Goal: Transaction & Acquisition: Purchase product/service

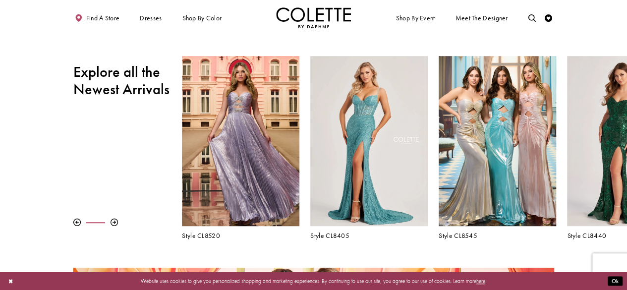
scroll to position [290, 0]
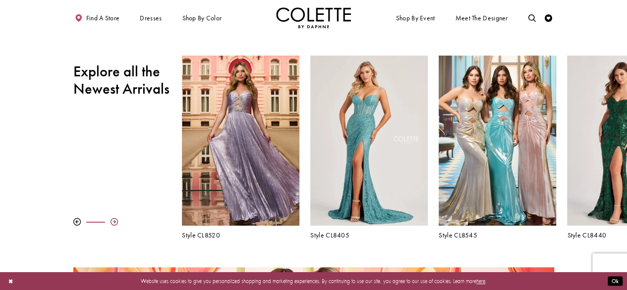
click at [114, 221] on div at bounding box center [113, 221] width 7 height 7
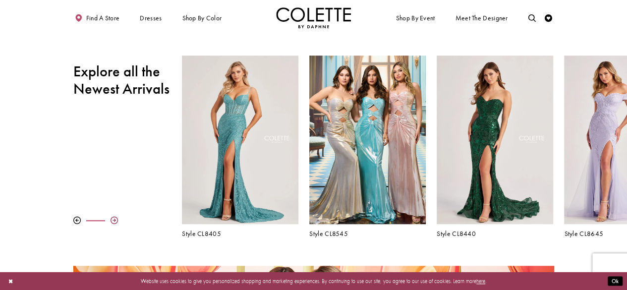
click at [114, 221] on div at bounding box center [113, 219] width 7 height 7
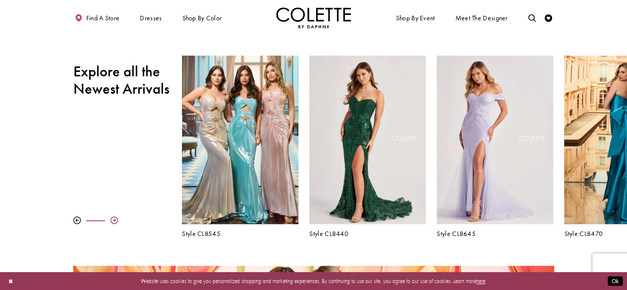
click at [114, 221] on div at bounding box center [113, 219] width 7 height 7
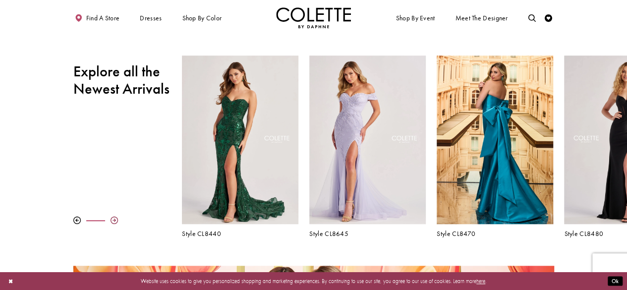
click at [114, 221] on div at bounding box center [113, 219] width 7 height 7
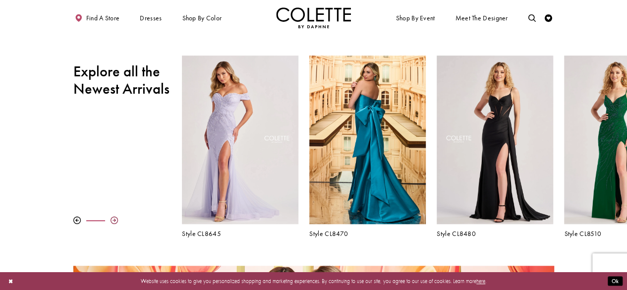
click at [114, 221] on div at bounding box center [113, 219] width 7 height 7
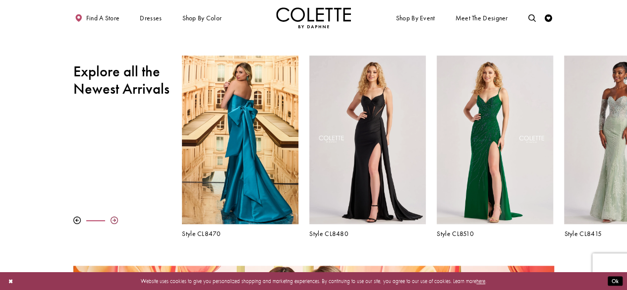
click at [114, 221] on div at bounding box center [113, 219] width 7 height 7
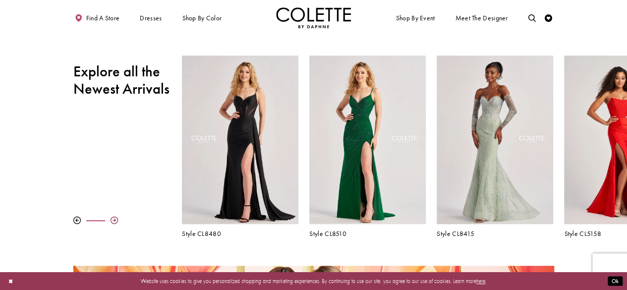
click at [114, 221] on div at bounding box center [113, 219] width 7 height 7
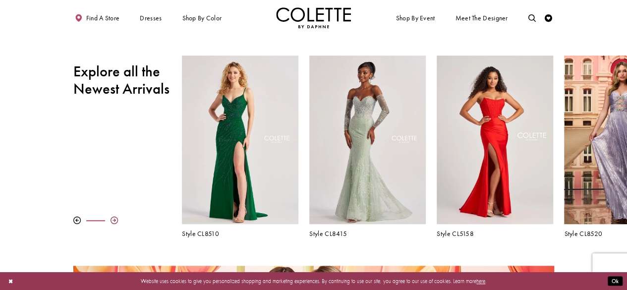
click at [114, 221] on div at bounding box center [113, 219] width 7 height 7
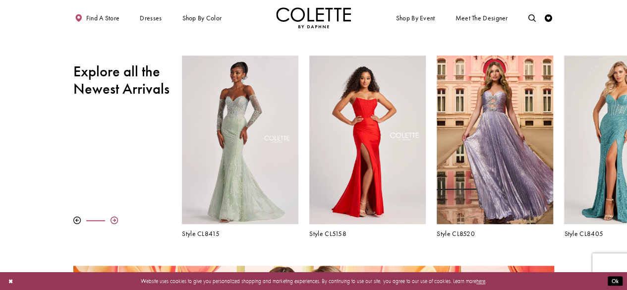
click at [114, 221] on div at bounding box center [113, 219] width 7 height 7
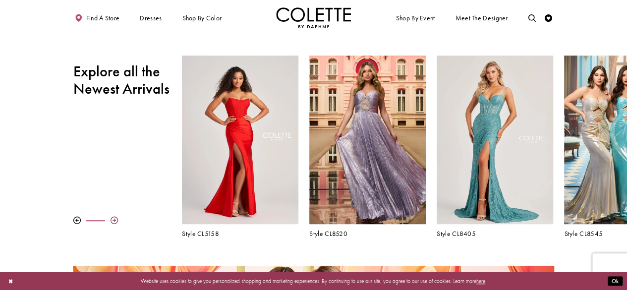
click at [114, 221] on div at bounding box center [113, 219] width 7 height 7
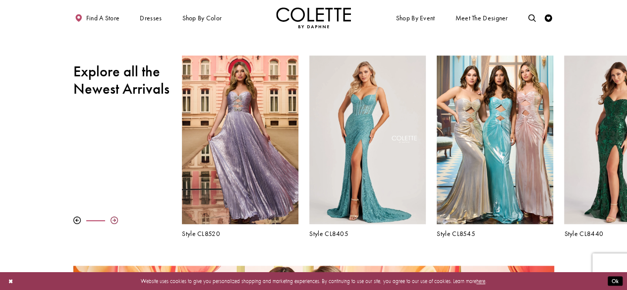
click at [114, 221] on div at bounding box center [113, 219] width 7 height 7
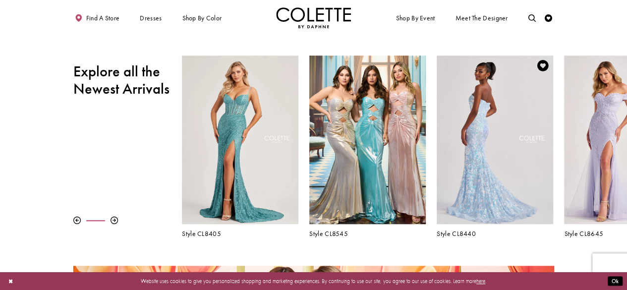
click at [454, 159] on div "Visit Colette by Daphne Style No. CL8440 Page" at bounding box center [494, 139] width 116 height 169
